Goal: Navigation & Orientation: Find specific page/section

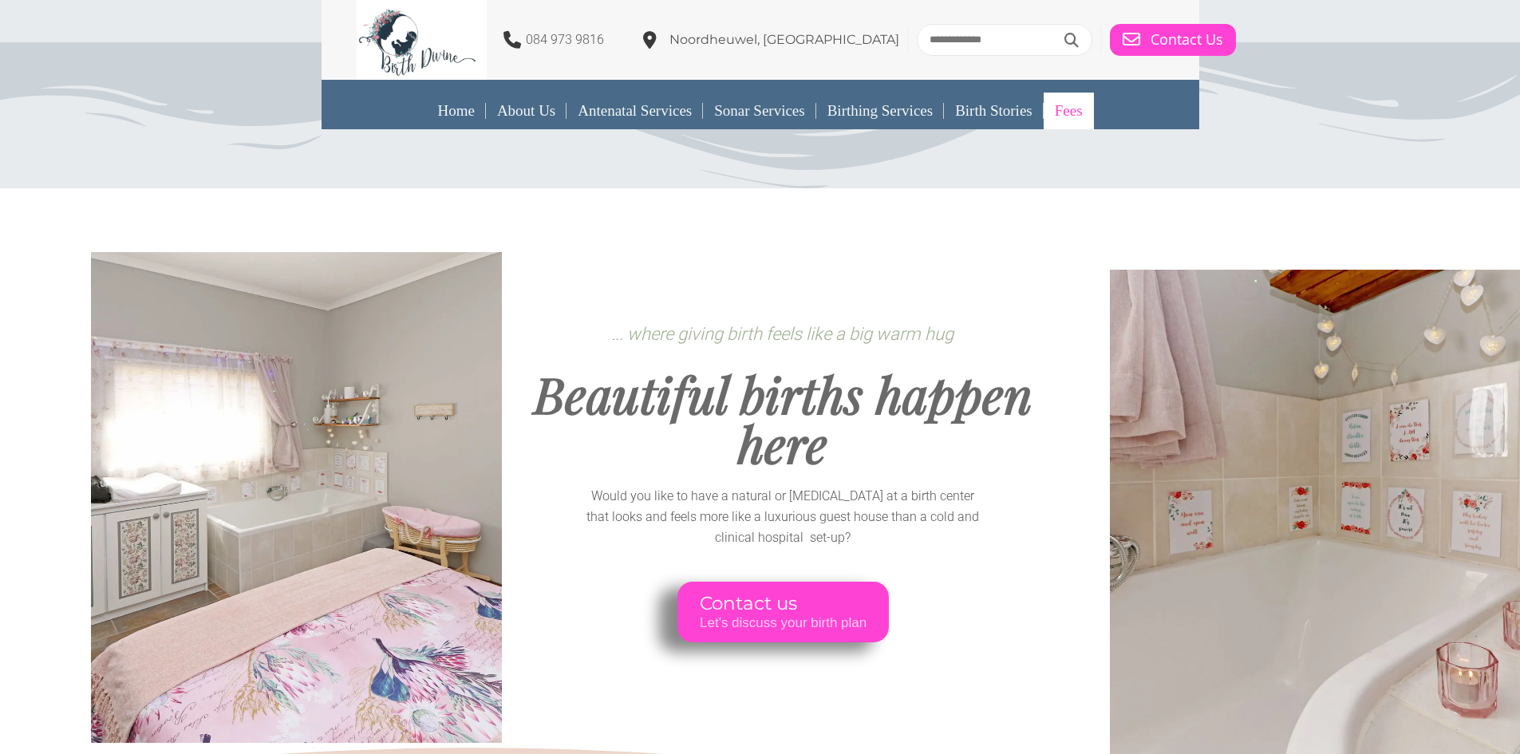
click at [1090, 114] on link "Fees" at bounding box center [1068, 111] width 50 height 37
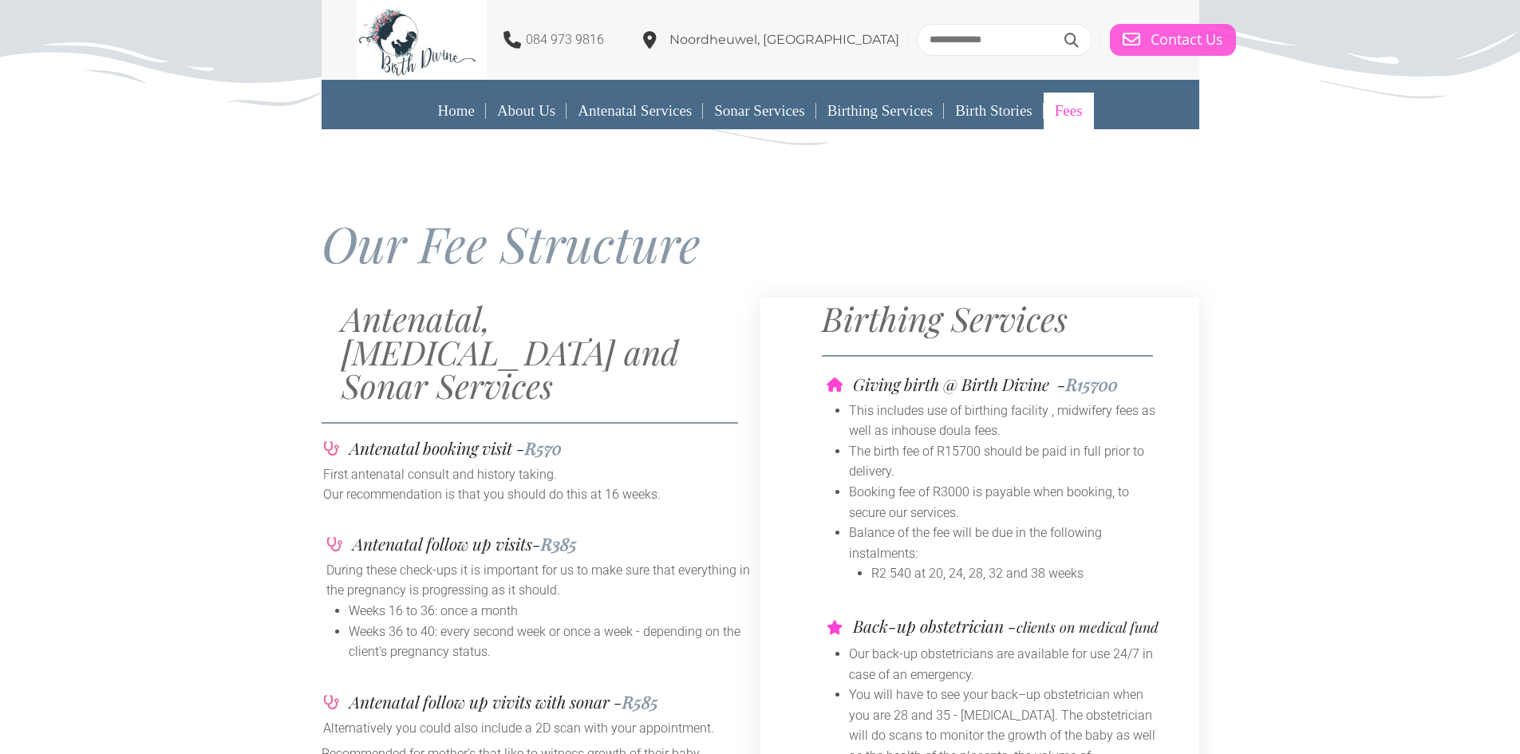
click at [1122, 42] on div "Contact Us" at bounding box center [1172, 40] width 101 height 18
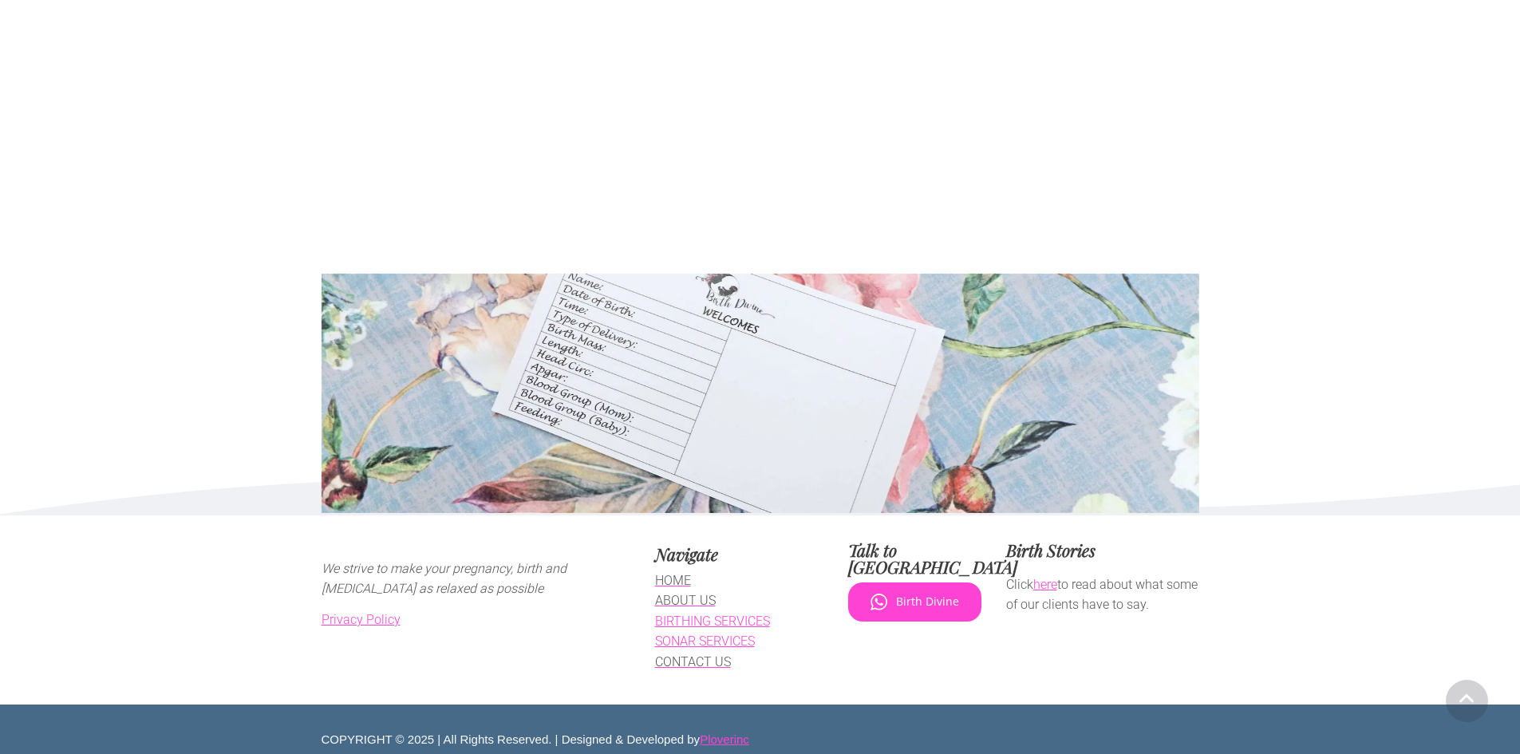
scroll to position [905, 0]
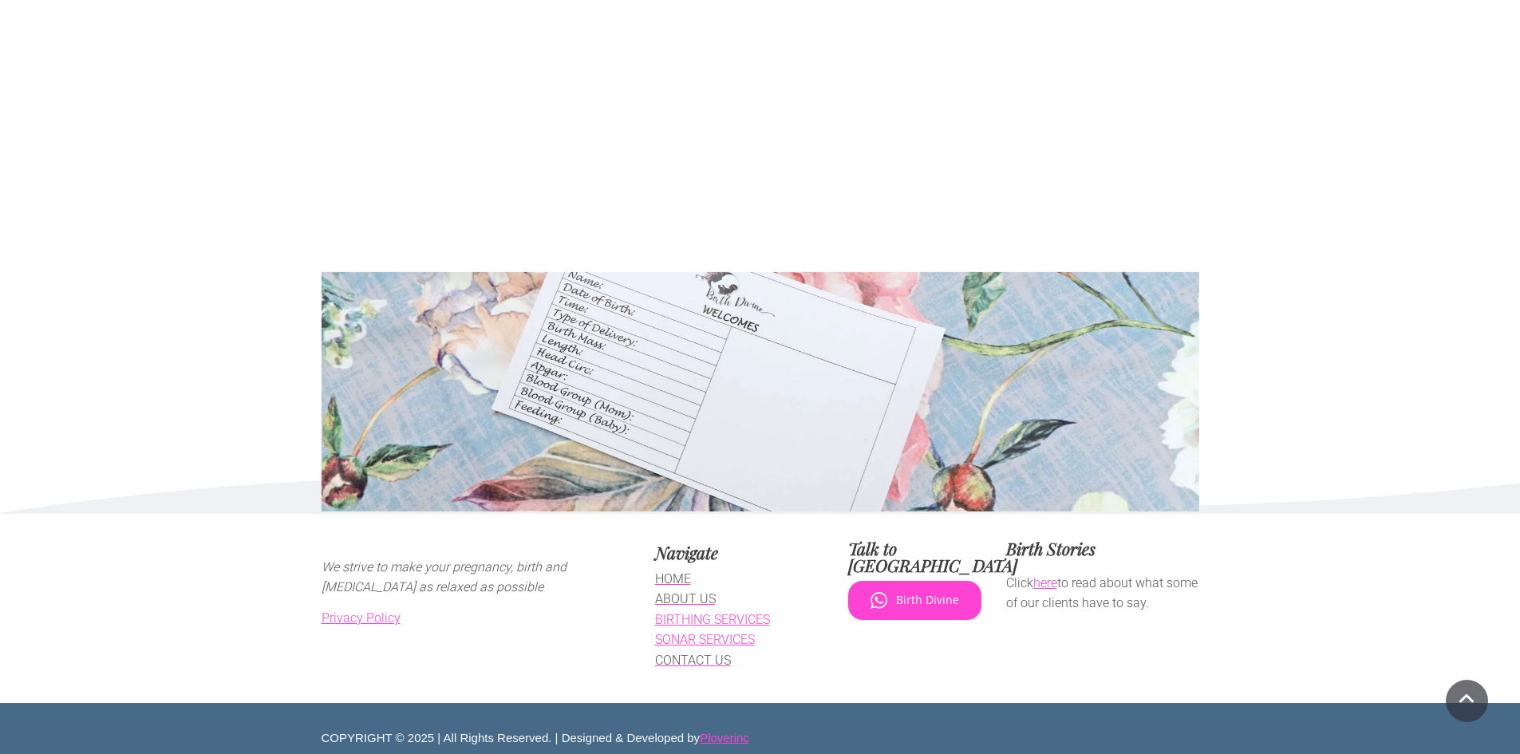
click at [676, 668] on span "CONTACT US" at bounding box center [693, 660] width 76 height 15
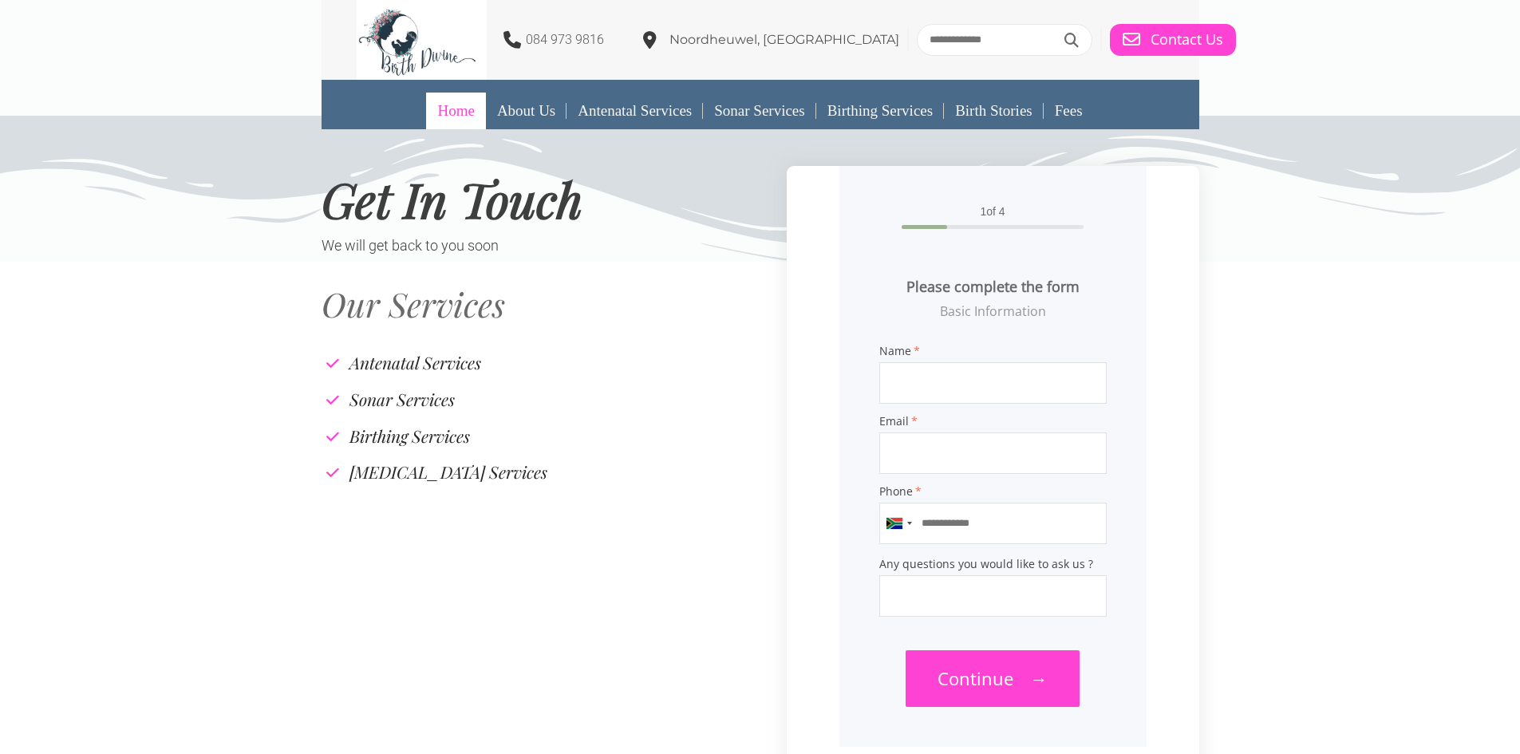
click at [441, 115] on link "Home" at bounding box center [455, 111] width 59 height 37
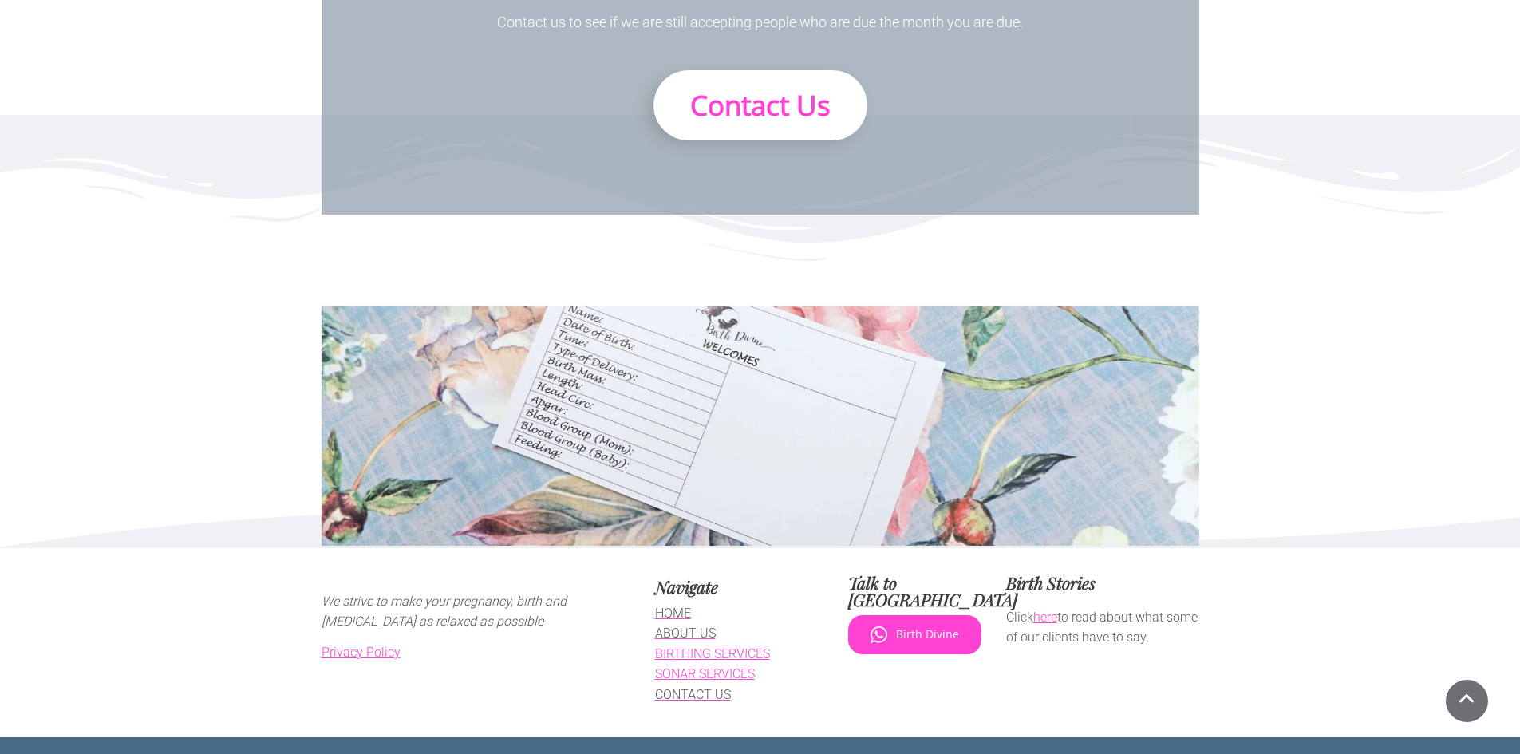
scroll to position [10169, 0]
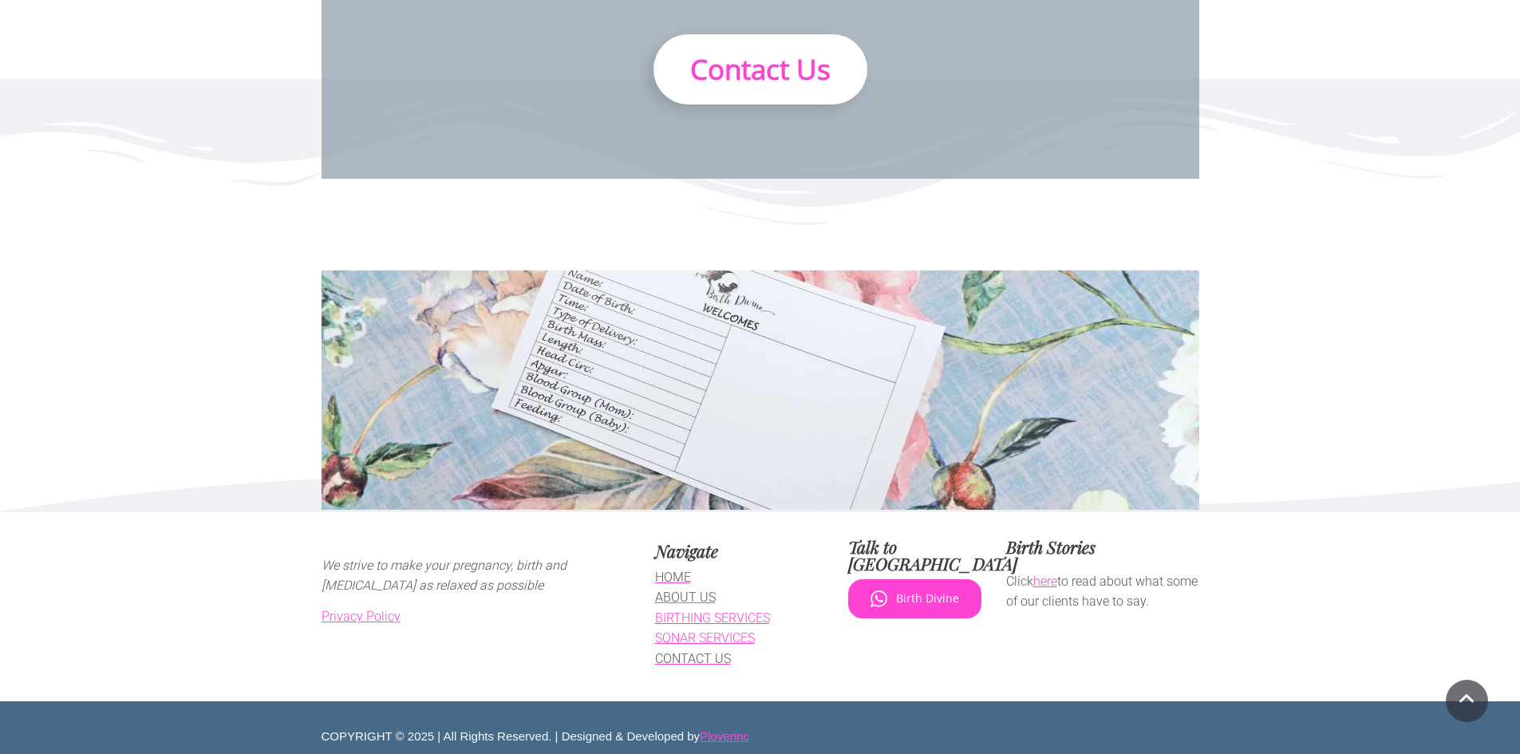
click at [672, 570] on span "HOME" at bounding box center [673, 577] width 36 height 15
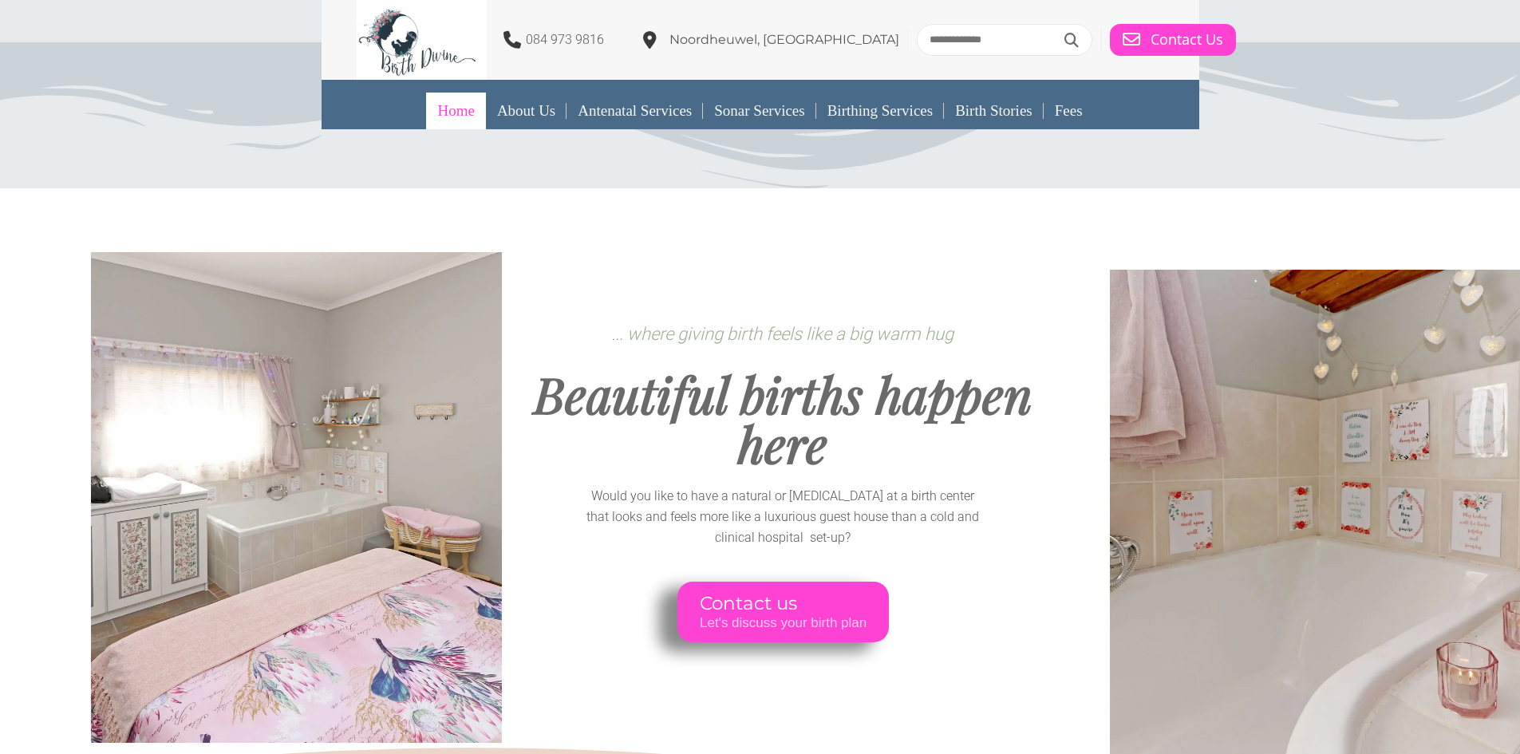
click at [451, 108] on link "Home" at bounding box center [455, 111] width 59 height 37
click at [507, 111] on link "About Us" at bounding box center [526, 111] width 81 height 37
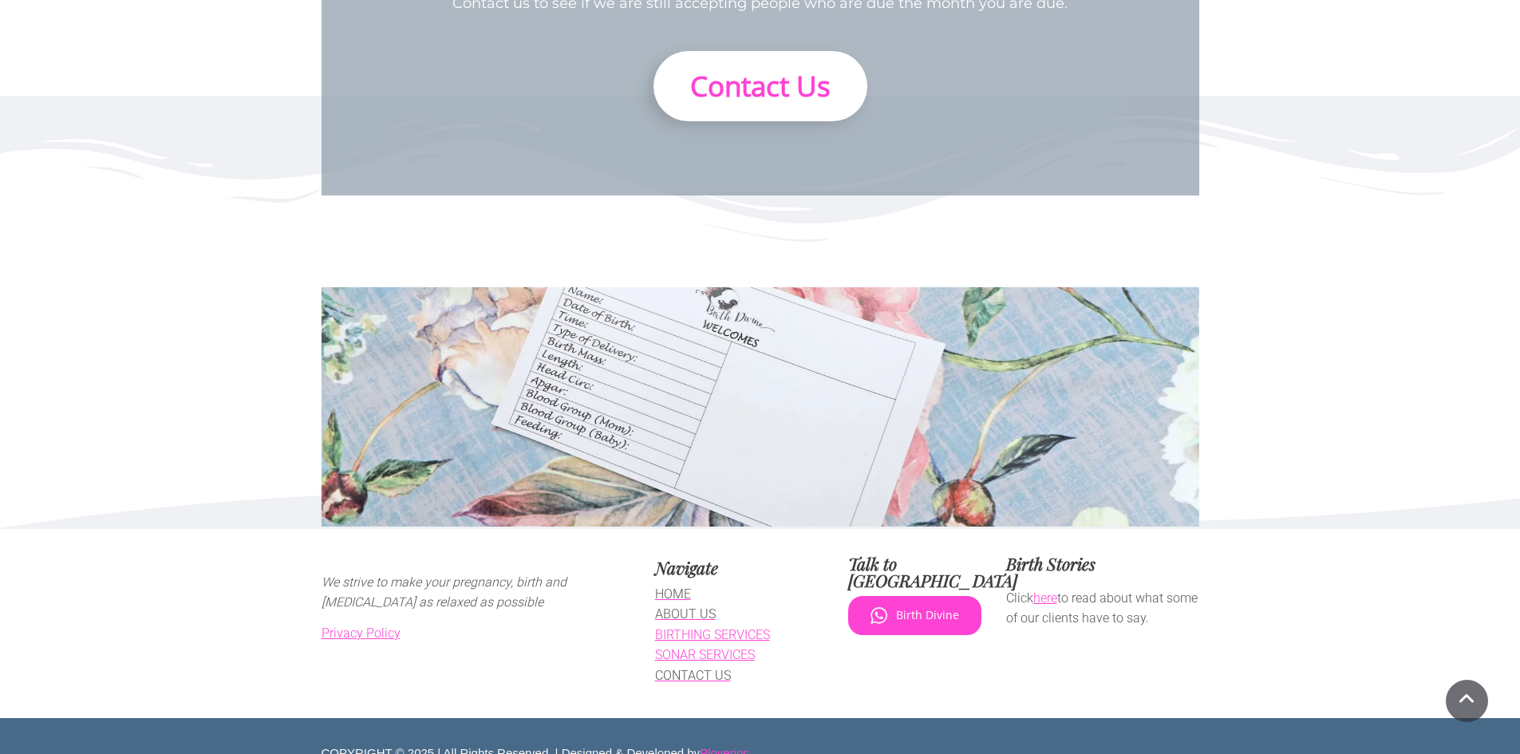
scroll to position [4592, 0]
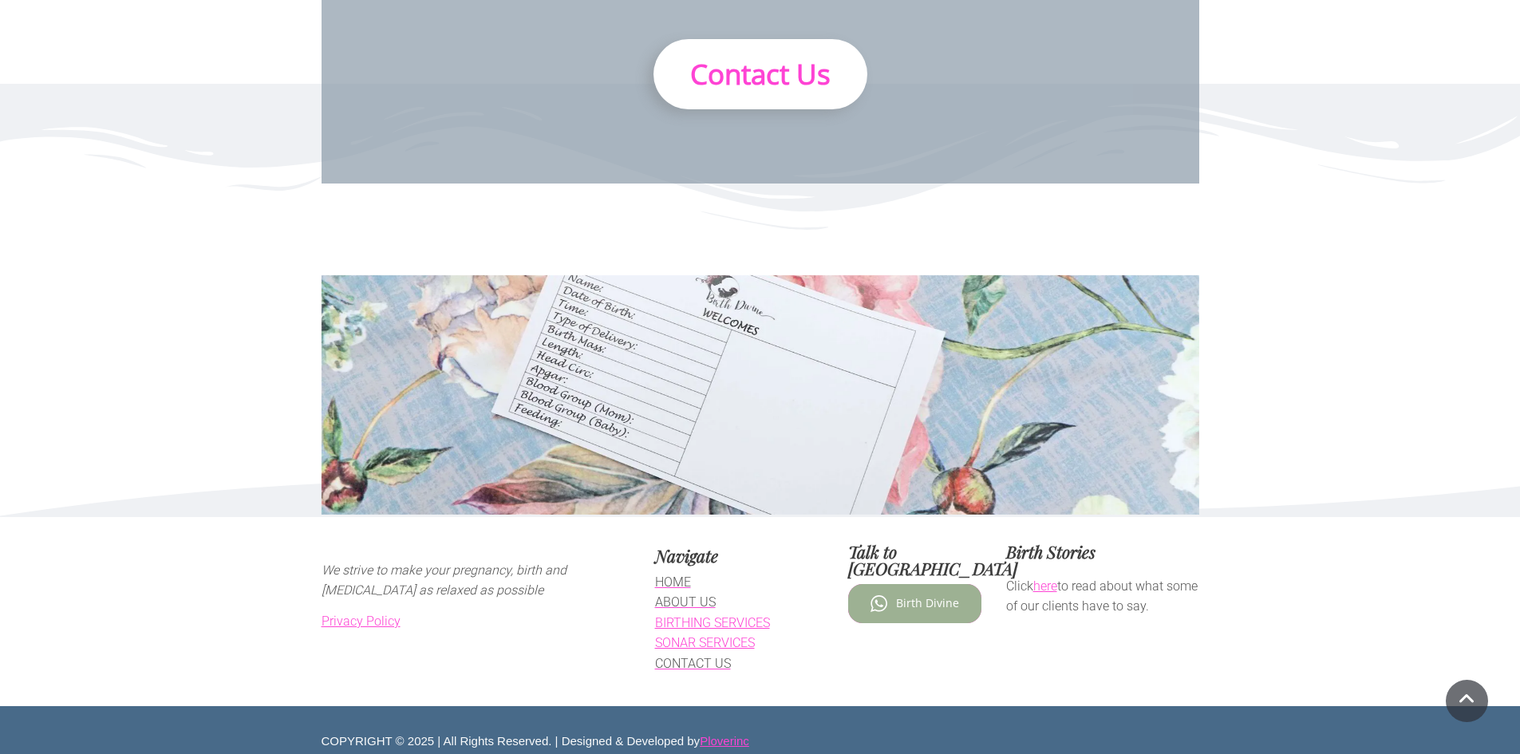
click at [937, 597] on span "Birth Divine" at bounding box center [927, 604] width 63 height 14
